Goal: Task Accomplishment & Management: Manage account settings

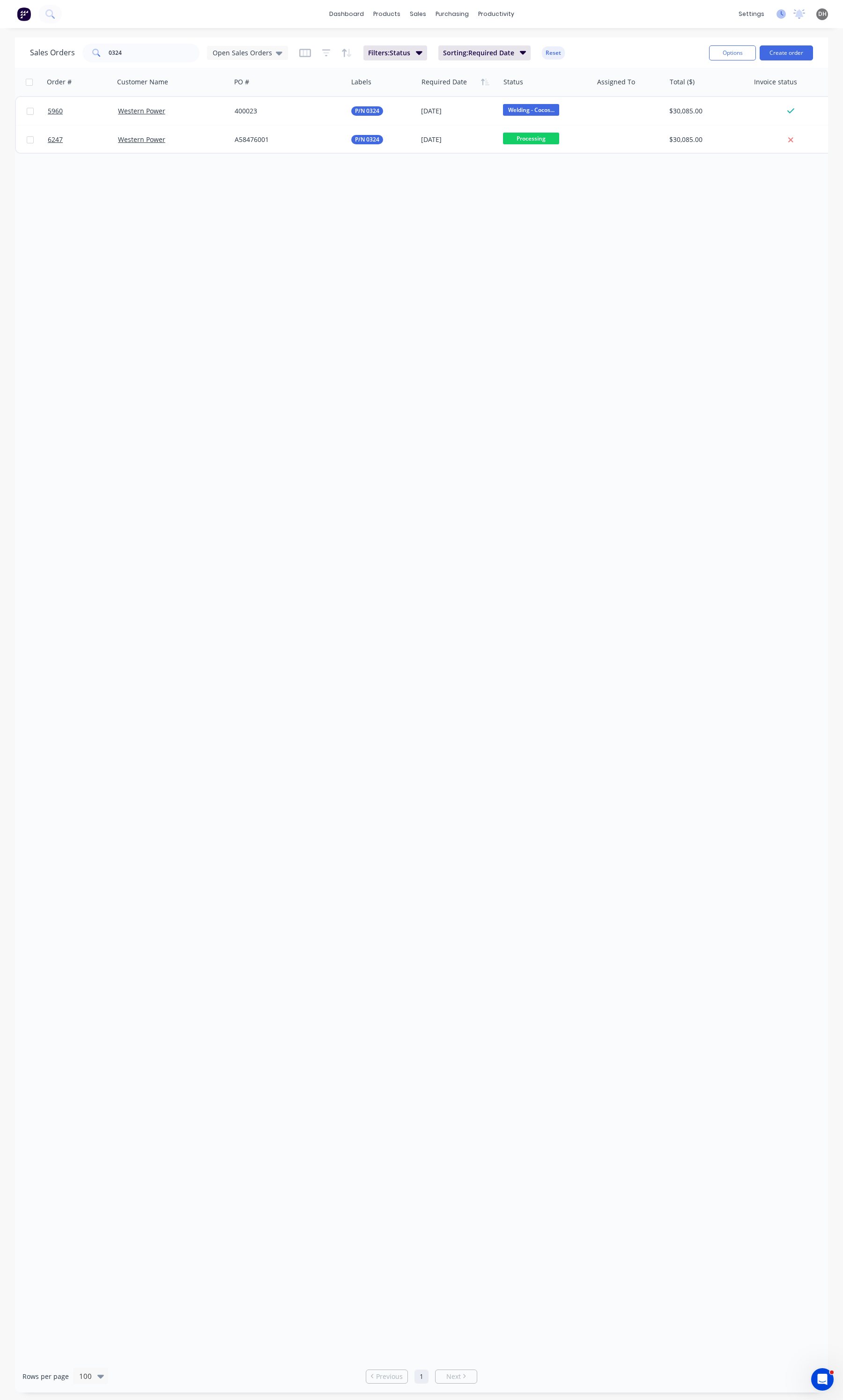
click at [780, 14] on icon at bounding box center [781, 13] width 9 height 9
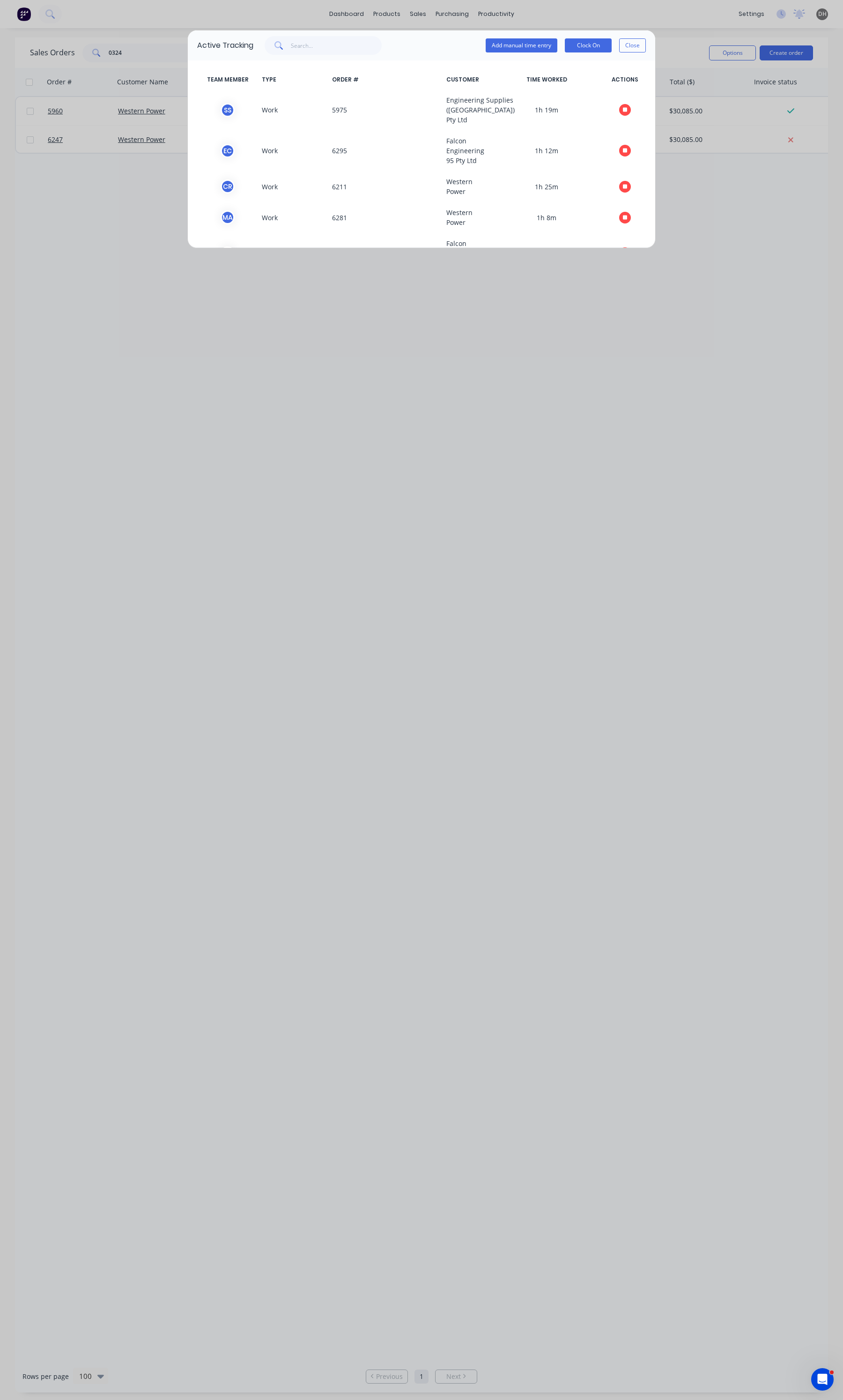
click at [628, 46] on button "Close" at bounding box center [633, 45] width 26 height 14
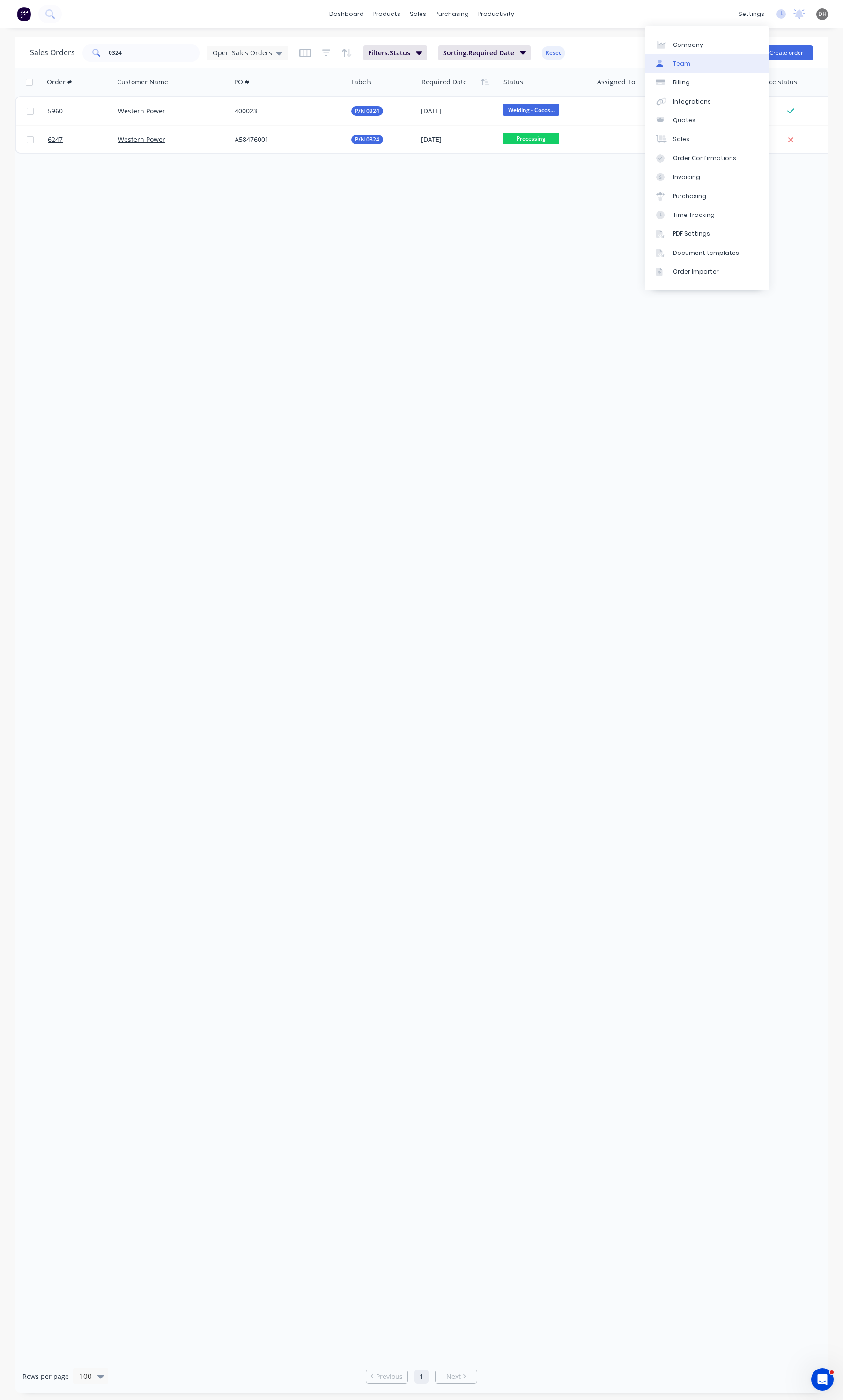
click at [703, 61] on link "Team" at bounding box center [707, 64] width 124 height 19
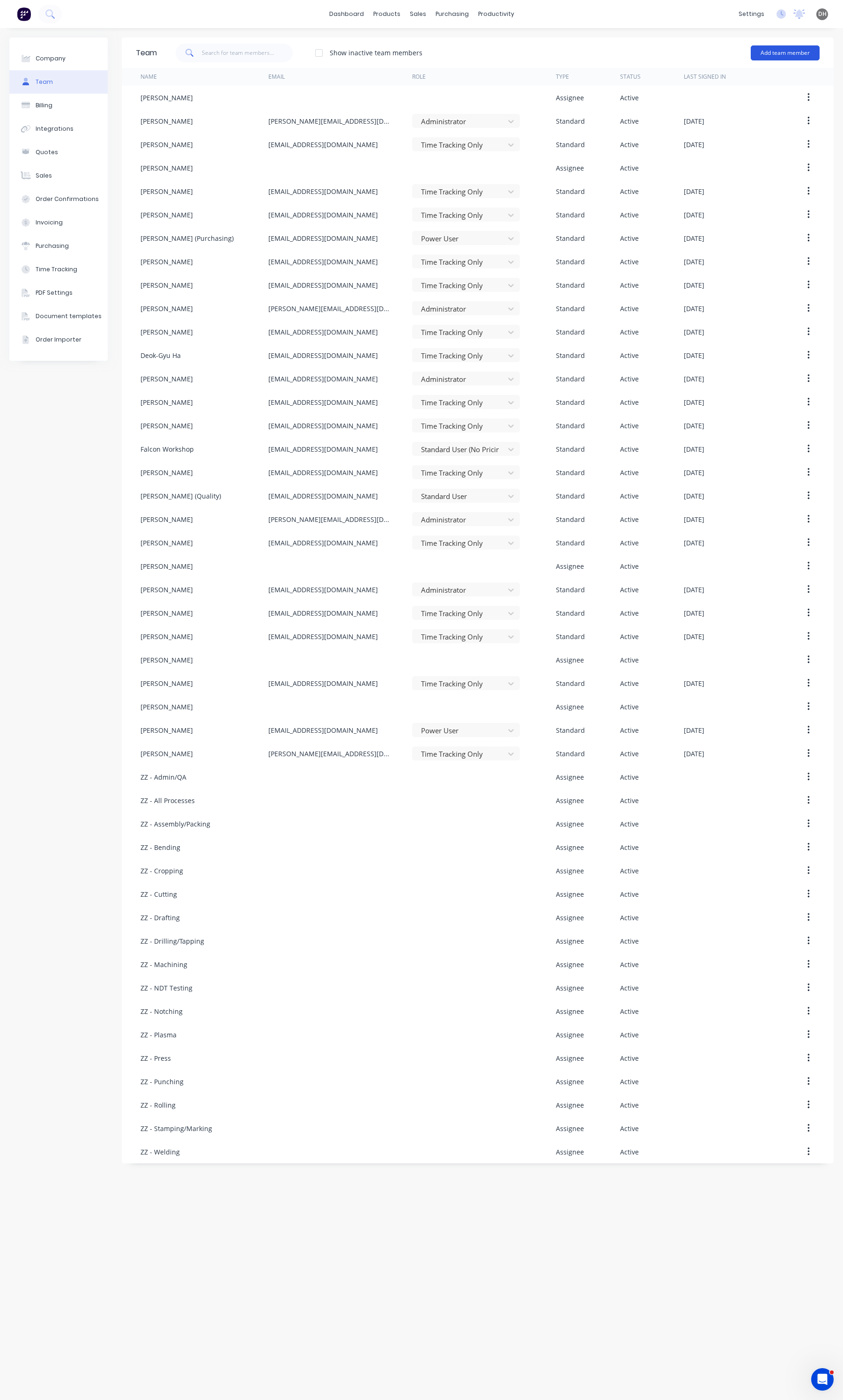
click at [753, 55] on button "Add team member" at bounding box center [785, 53] width 69 height 15
click at [717, 102] on div "Assignee team member A team member that can be assigned to orders, but cannot l…" at bounding box center [744, 112] width 133 height 36
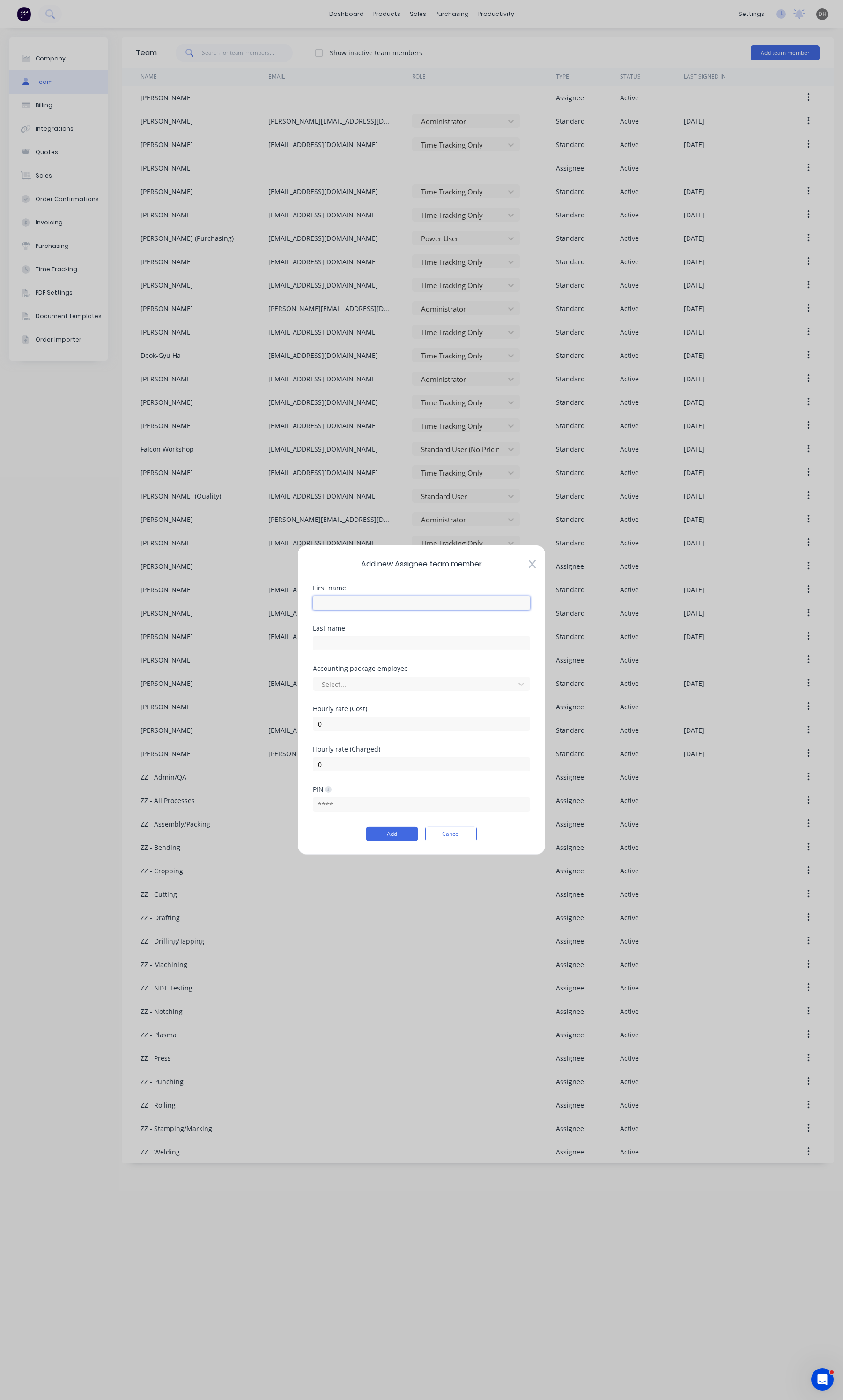
click at [345, 598] on input "text" at bounding box center [422, 602] width 217 height 14
type input "[PERSON_NAME]"
type input "Livermore"
click at [378, 832] on button "Add" at bounding box center [392, 834] width 51 height 15
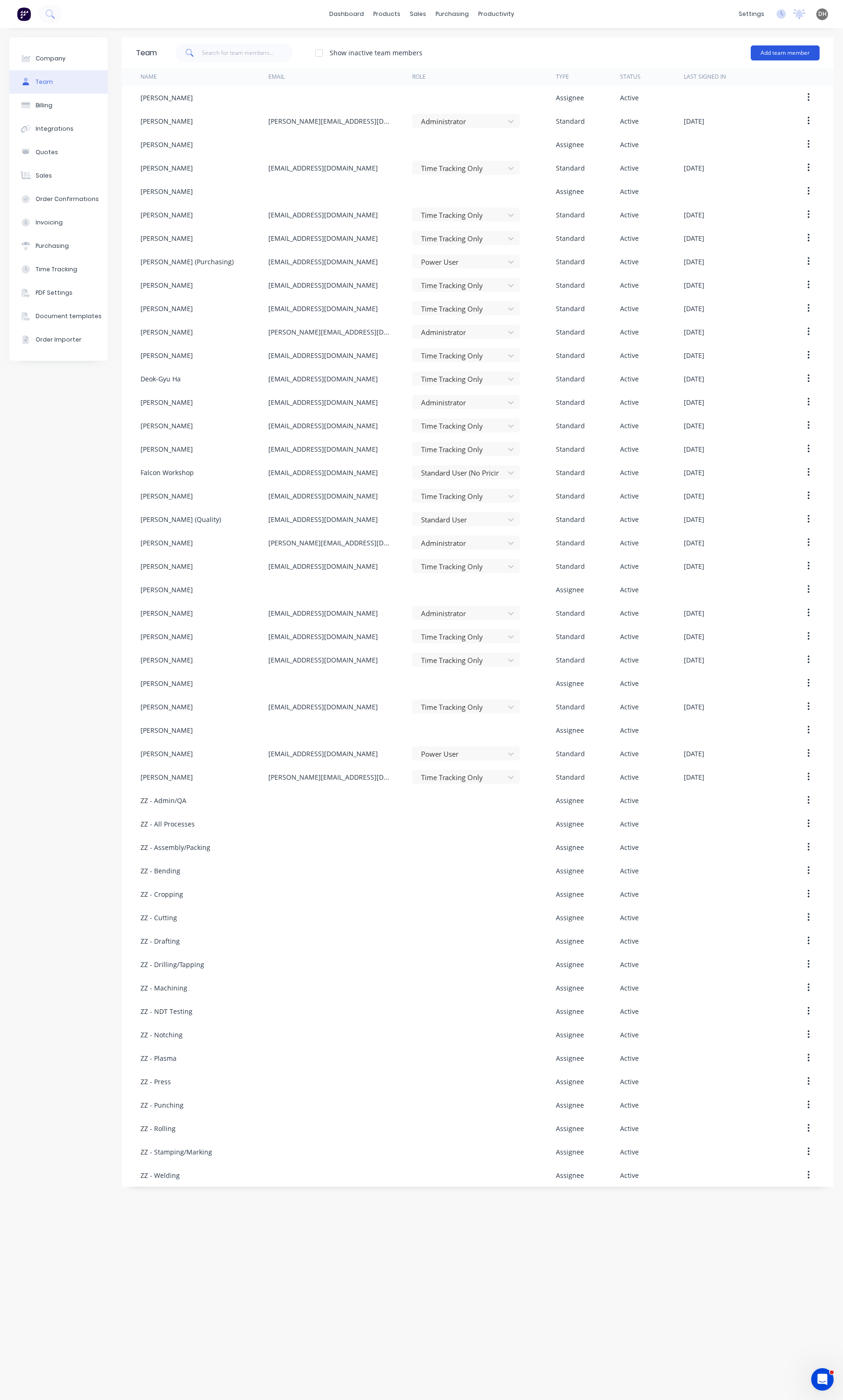
click at [803, 52] on button "Add team member" at bounding box center [785, 53] width 69 height 15
click at [701, 102] on div "Assignee team member A team member that can be assigned to orders, but cannot l…" at bounding box center [744, 112] width 133 height 36
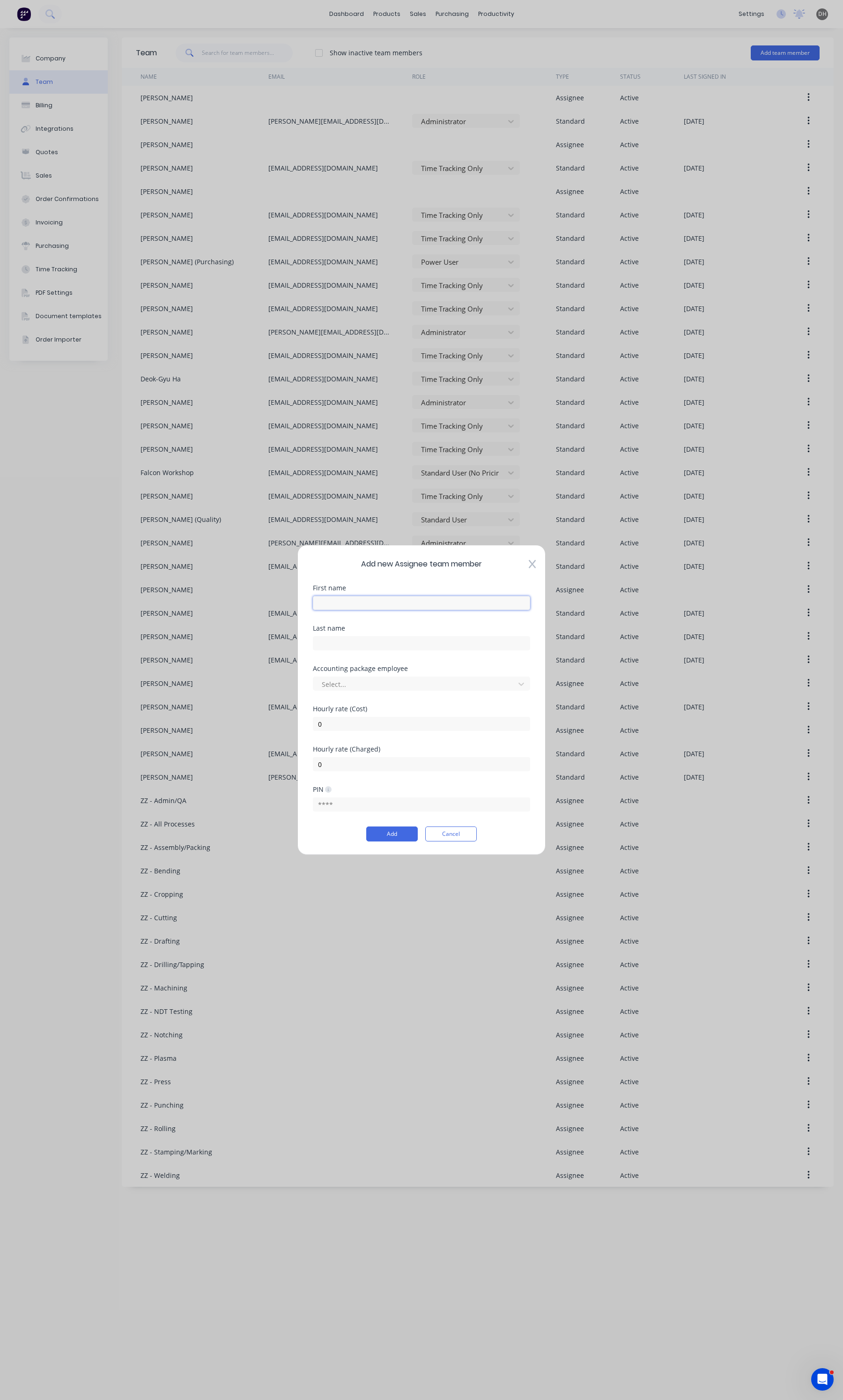
click at [359, 600] on input "text" at bounding box center [422, 602] width 217 height 14
type input "Sagemar"
type input "Almira"
click at [385, 846] on div "Add new Assignee team member First name [PERSON_NAME] Last name [PERSON_NAME] A…" at bounding box center [422, 700] width 248 height 310
click at [390, 825] on div "PIN" at bounding box center [422, 806] width 217 height 41
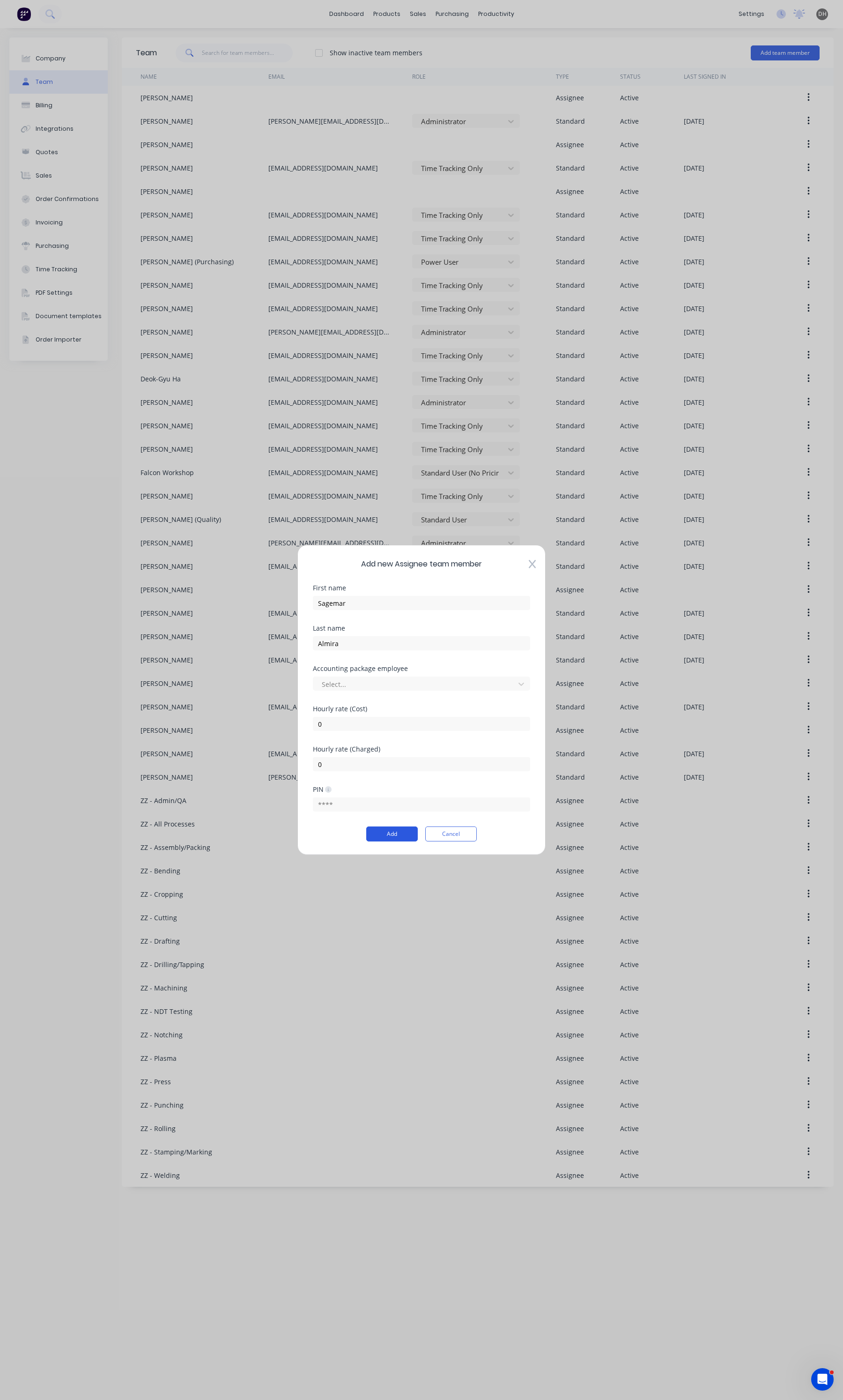
click at [390, 827] on button "Add" at bounding box center [392, 834] width 51 height 15
